Goal: Transaction & Acquisition: Purchase product/service

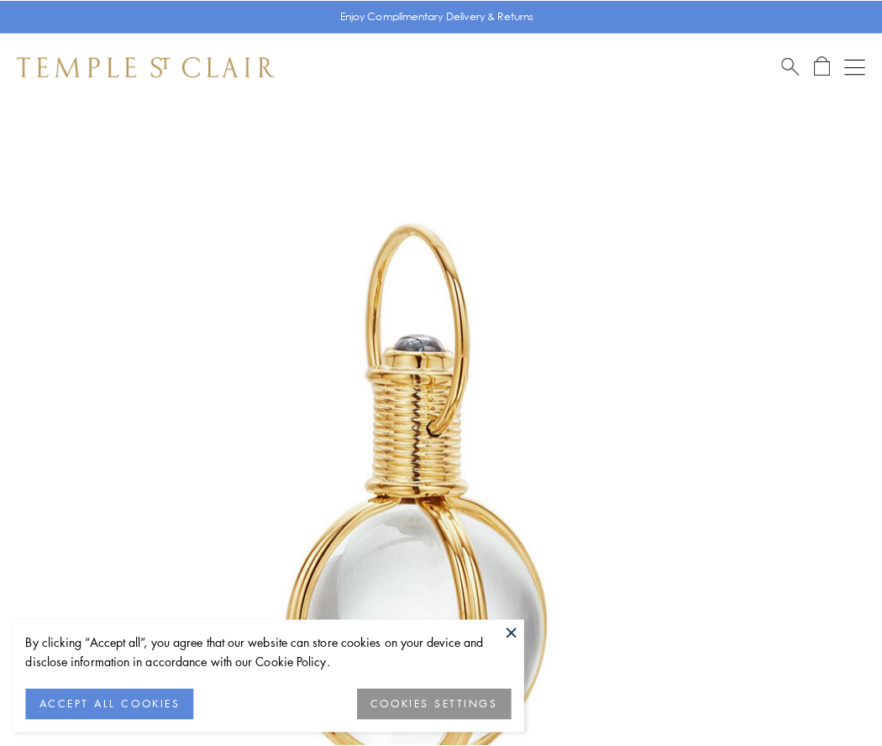
scroll to position [438, 0]
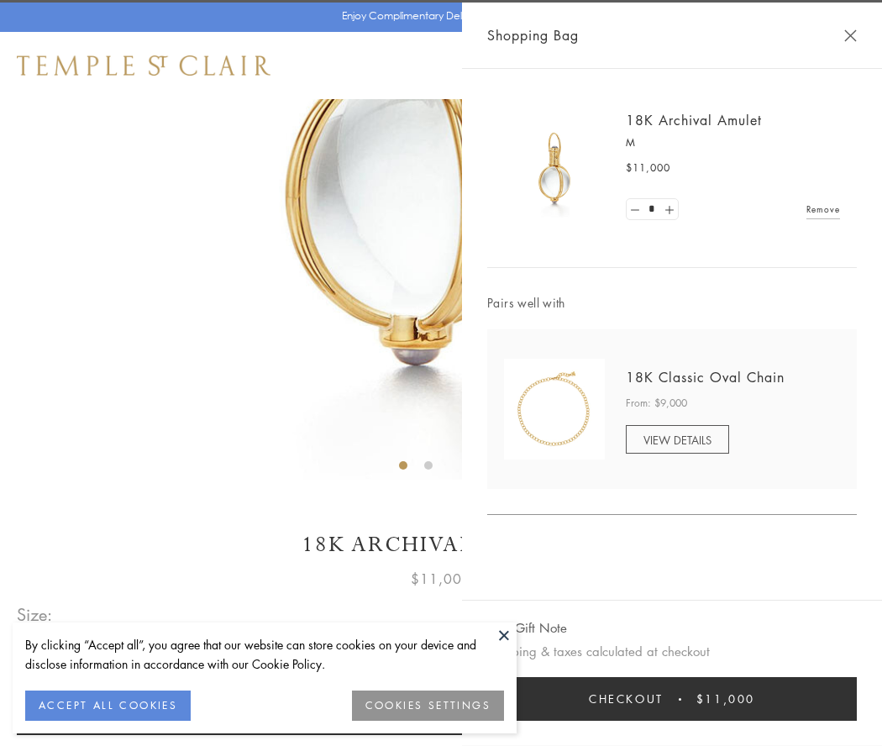
click at [672, 699] on button "Checkout $11,000" at bounding box center [672, 699] width 370 height 44
